Goal: Information Seeking & Learning: Learn about a topic

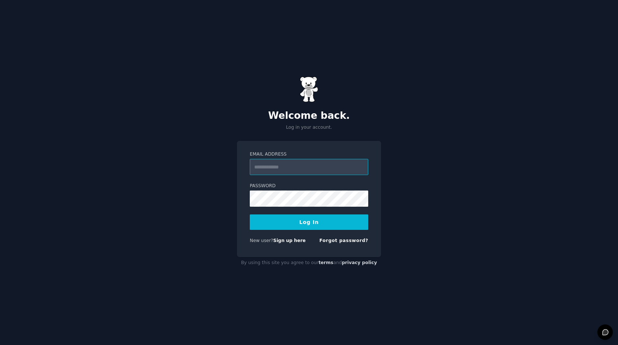
type input "**********"
click at [308, 224] on button "Log In" at bounding box center [309, 221] width 118 height 15
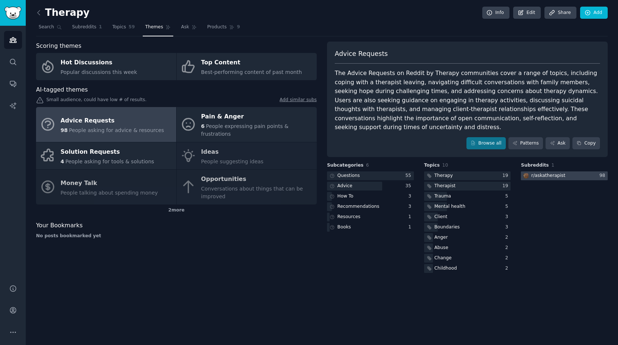
click at [542, 172] on div "r/ askatherapist" at bounding box center [548, 175] width 34 height 7
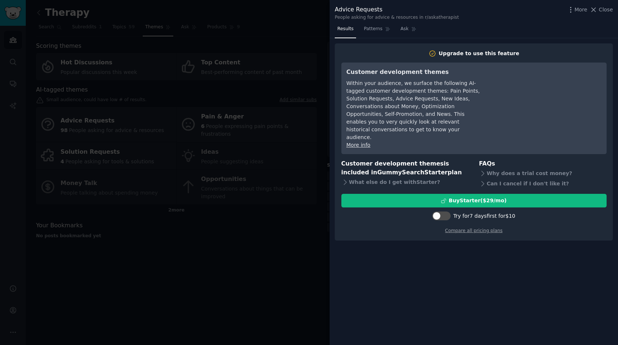
click at [292, 236] on div at bounding box center [309, 172] width 618 height 345
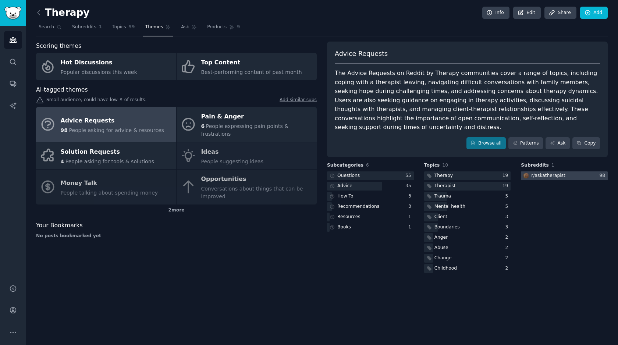
click at [568, 171] on div at bounding box center [564, 175] width 87 height 9
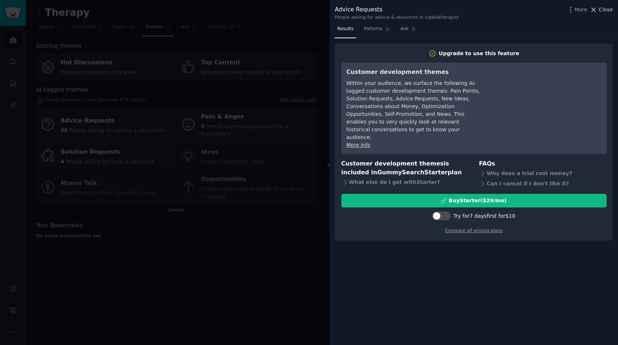
click at [594, 8] on icon at bounding box center [593, 10] width 8 height 8
